Goal: Task Accomplishment & Management: Complete application form

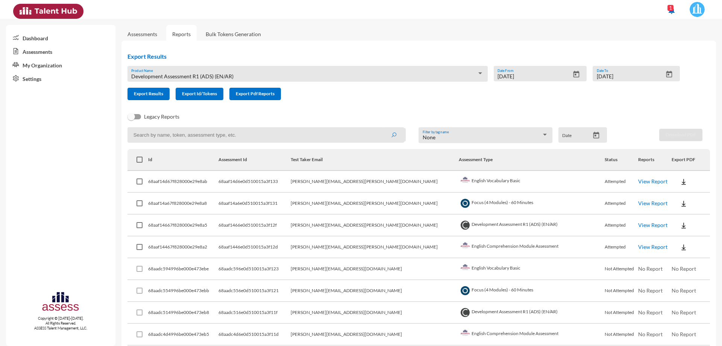
click at [149, 36] on link "Assessments" at bounding box center [143, 34] width 30 height 6
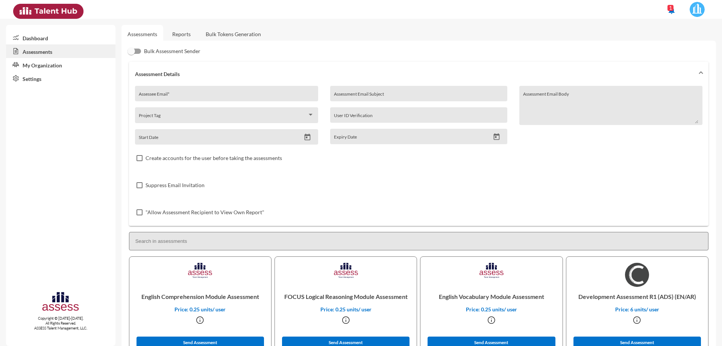
click at [181, 93] on div "Assessee Email *" at bounding box center [226, 95] width 175 height 11
paste input "[EMAIL_ADDRESS][DOMAIN_NAME]"
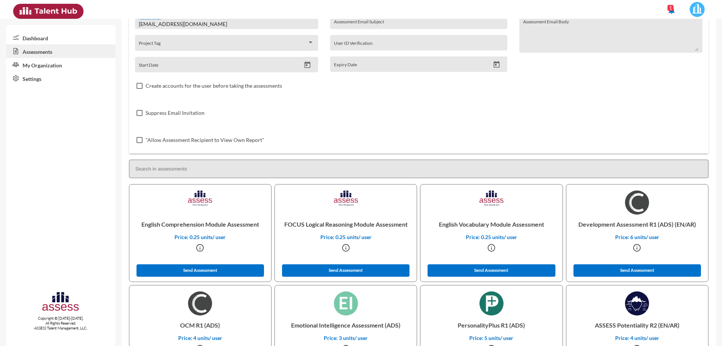
scroll to position [75, 0]
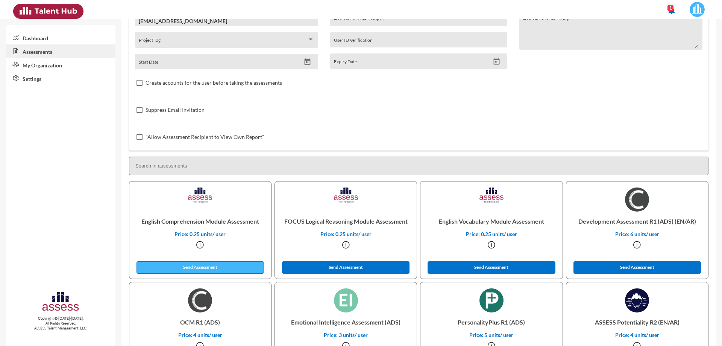
type input "[EMAIL_ADDRESS][DOMAIN_NAME]"
click at [234, 265] on button "Send Assessment" at bounding box center [201, 267] width 128 height 12
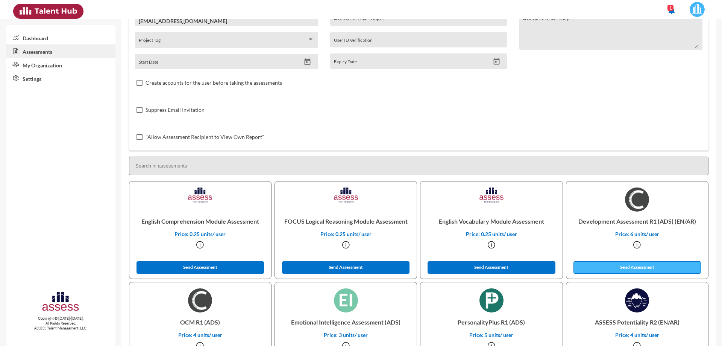
click at [612, 268] on button "Send Assessment" at bounding box center [638, 267] width 128 height 12
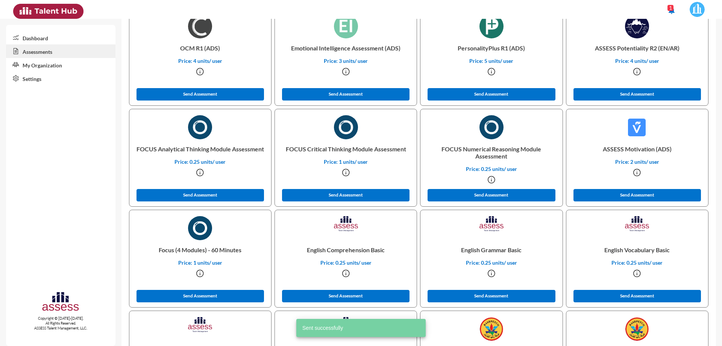
scroll to position [376, 0]
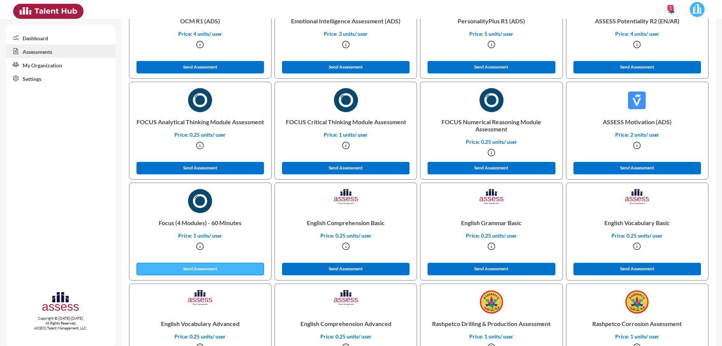
click at [231, 267] on button "Send Assessment" at bounding box center [201, 269] width 128 height 12
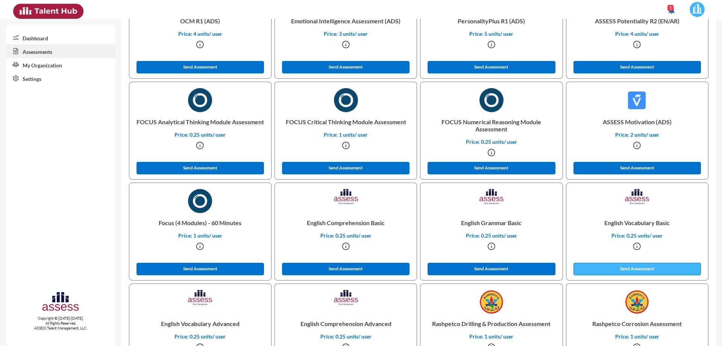
click at [618, 271] on button "Send Assessment" at bounding box center [638, 269] width 128 height 12
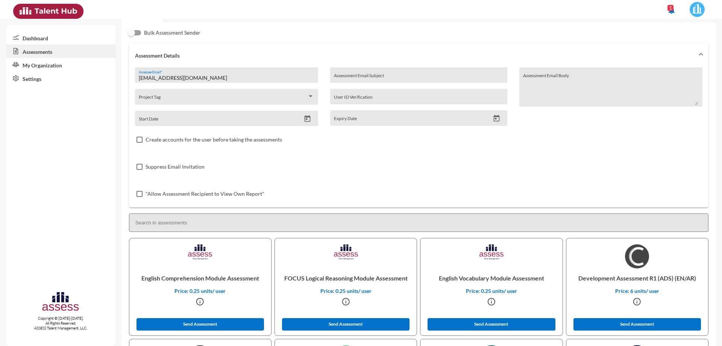
scroll to position [0, 0]
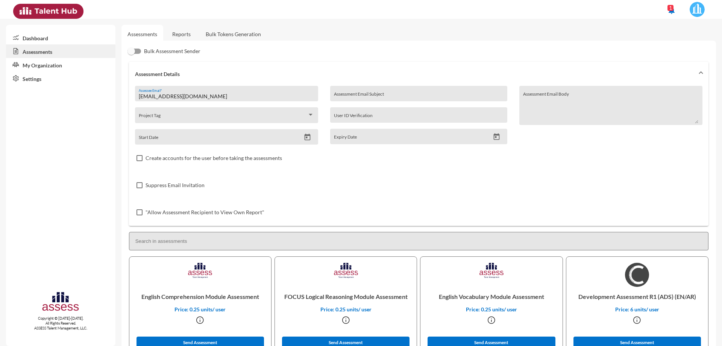
click at [178, 36] on link "Reports" at bounding box center [181, 34] width 30 height 18
